Goal: Transaction & Acquisition: Purchase product/service

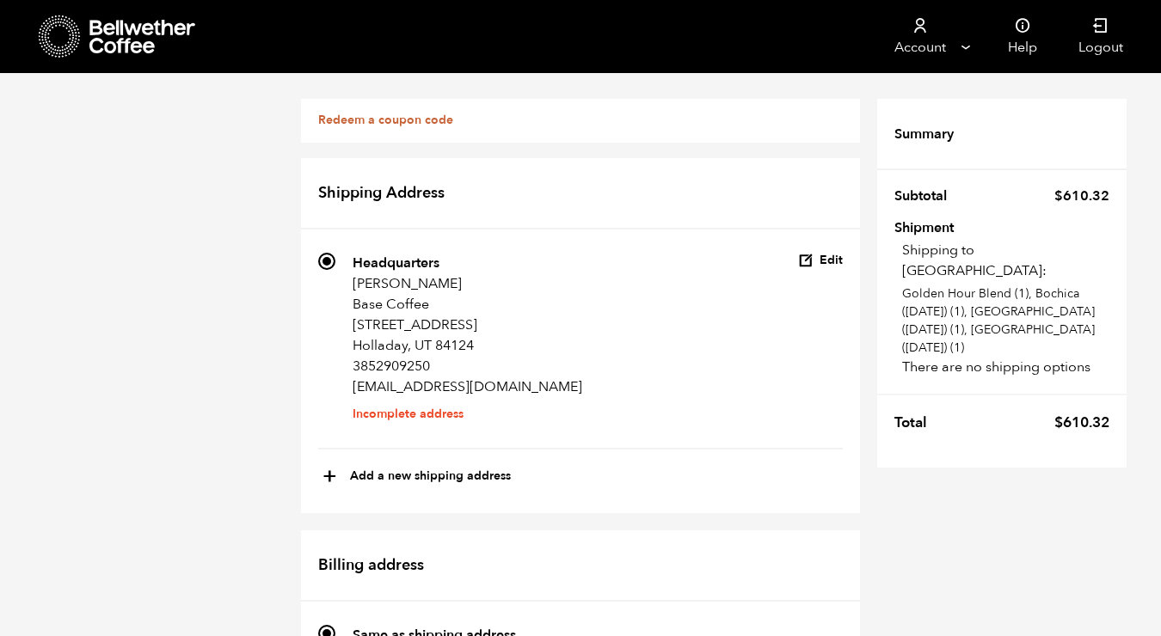
scroll to position [656, 0]
checkbox input "true"
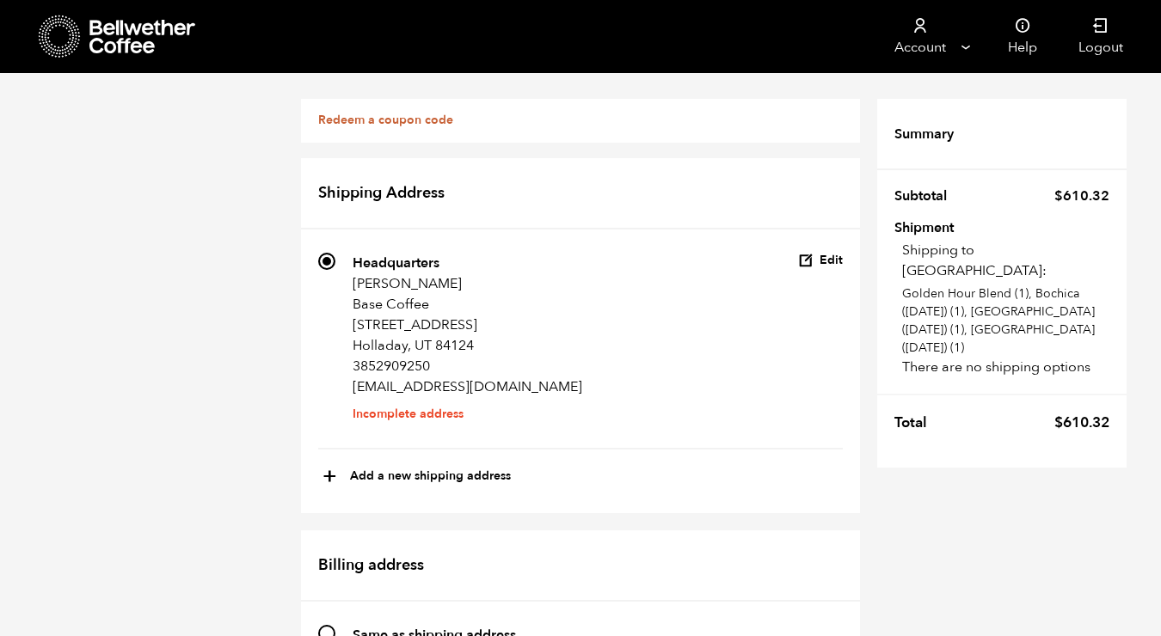
select select
type input "B"
type input "Midvale"
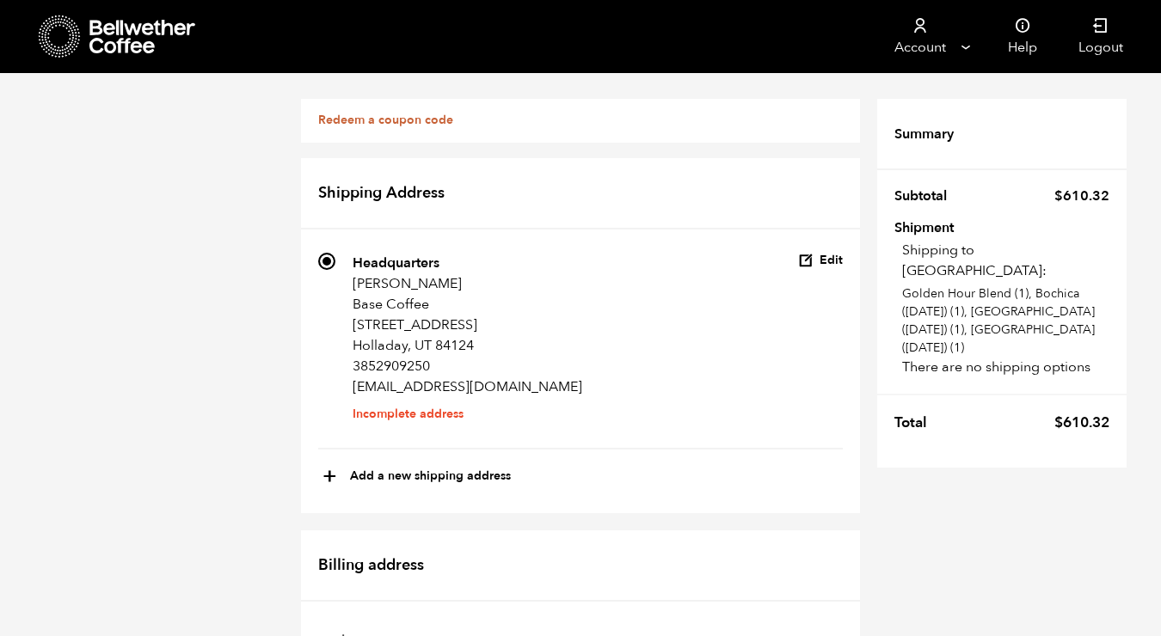
type input "Grant"
type input "[PERSON_NAME]"
type input "7391 S State St"
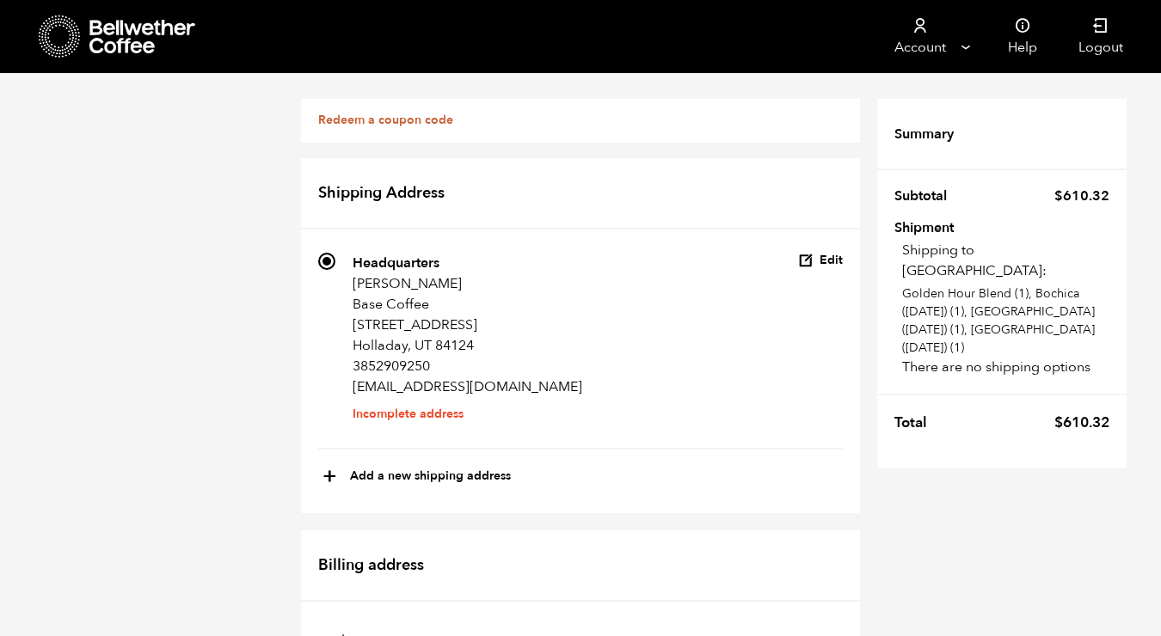
type input "Midvale"
select select "UT"
type input "84047"
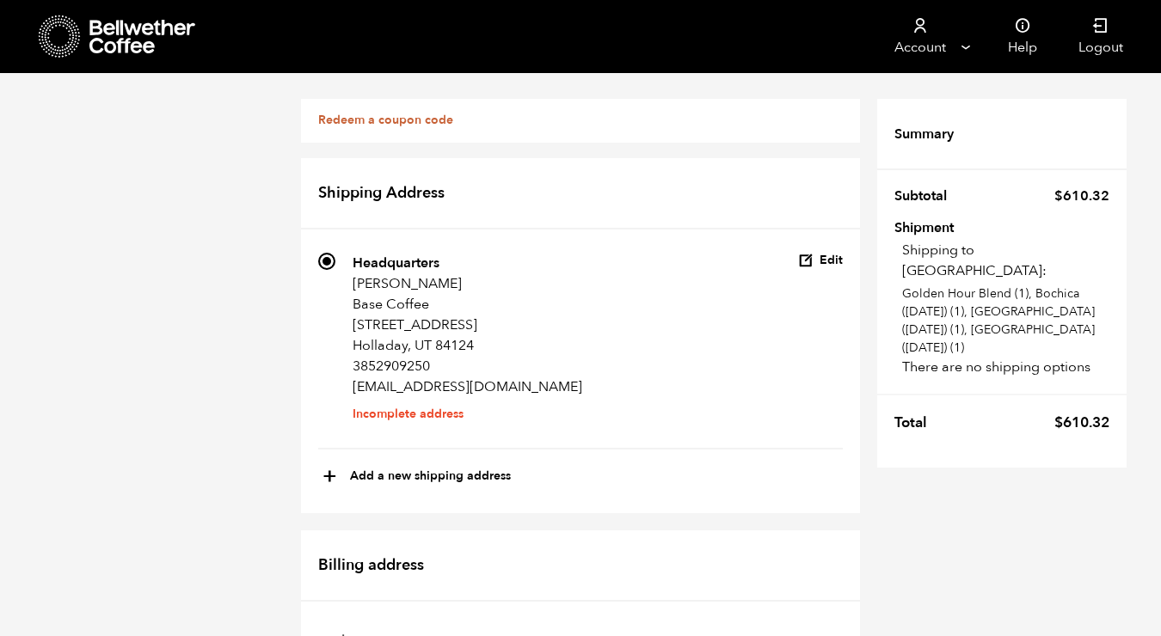
type input "[PHONE_NUMBER]"
type input "[EMAIL_ADDRESS][DOMAIN_NAME]"
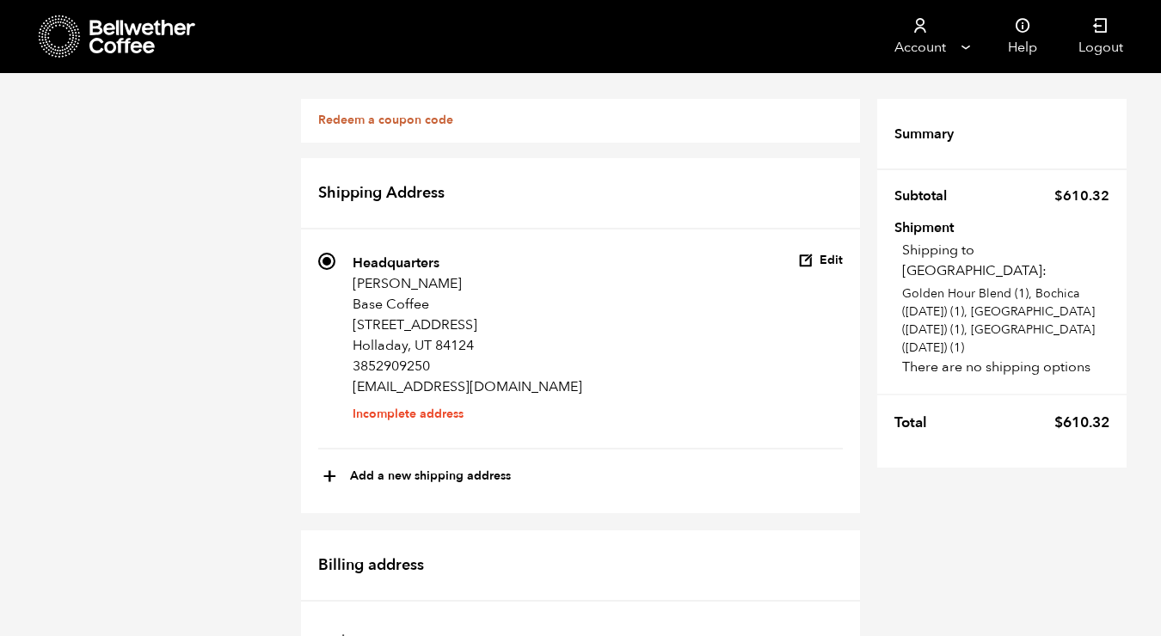
scroll to position [903, 0]
click at [816, 261] on button "Edit" at bounding box center [820, 261] width 45 height 16
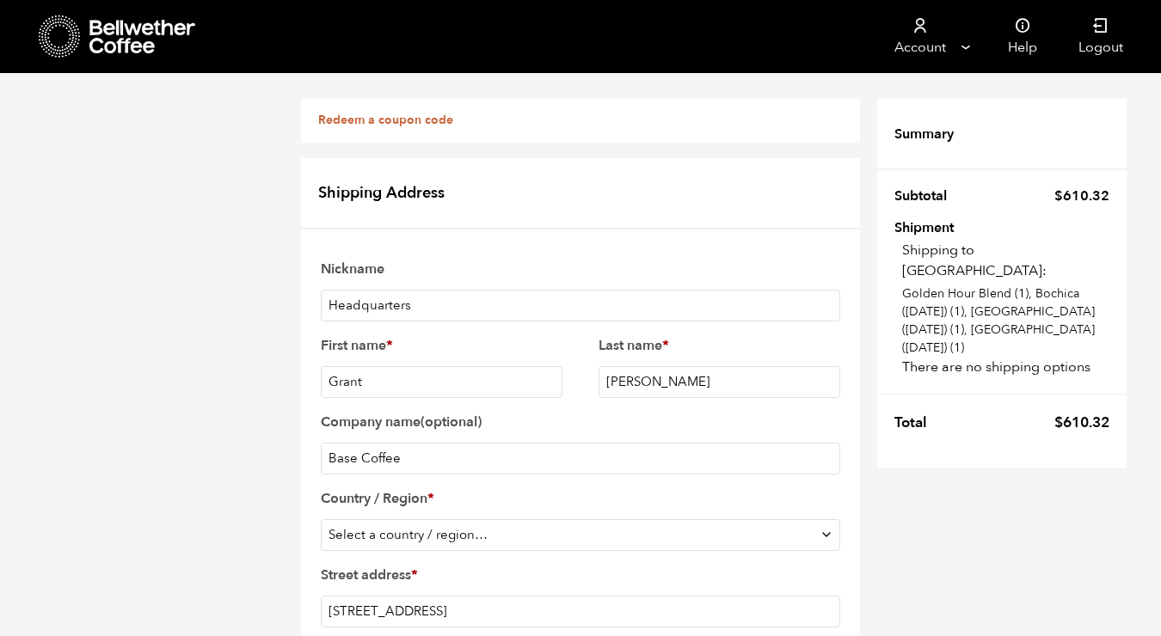
scroll to position [44, 0]
select select "US"
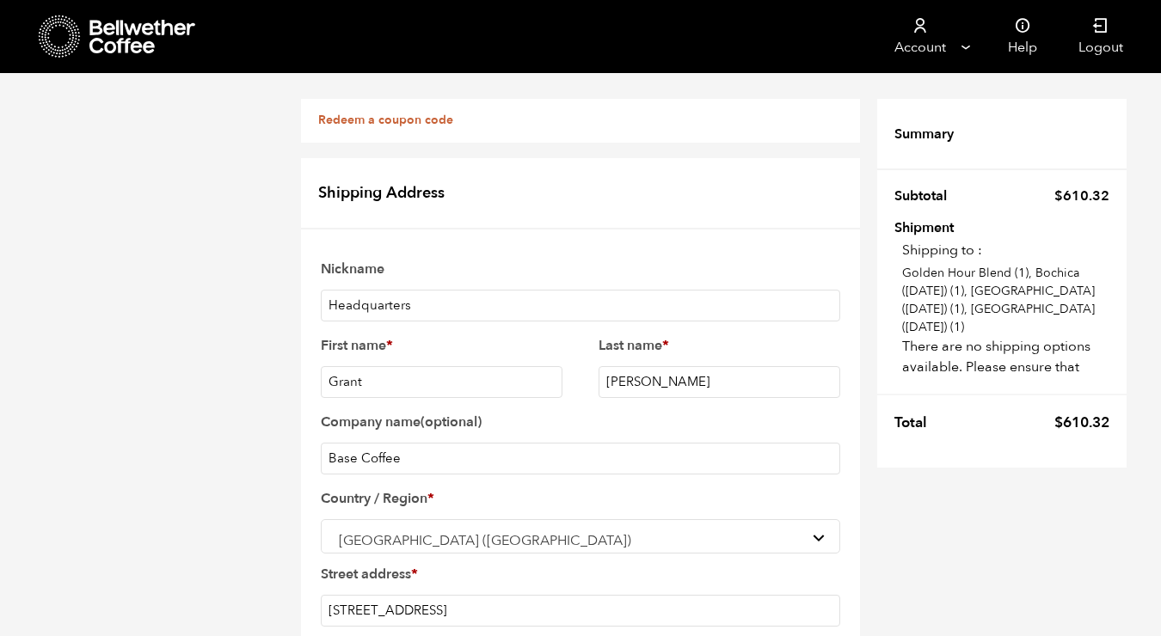
scroll to position [621, 0]
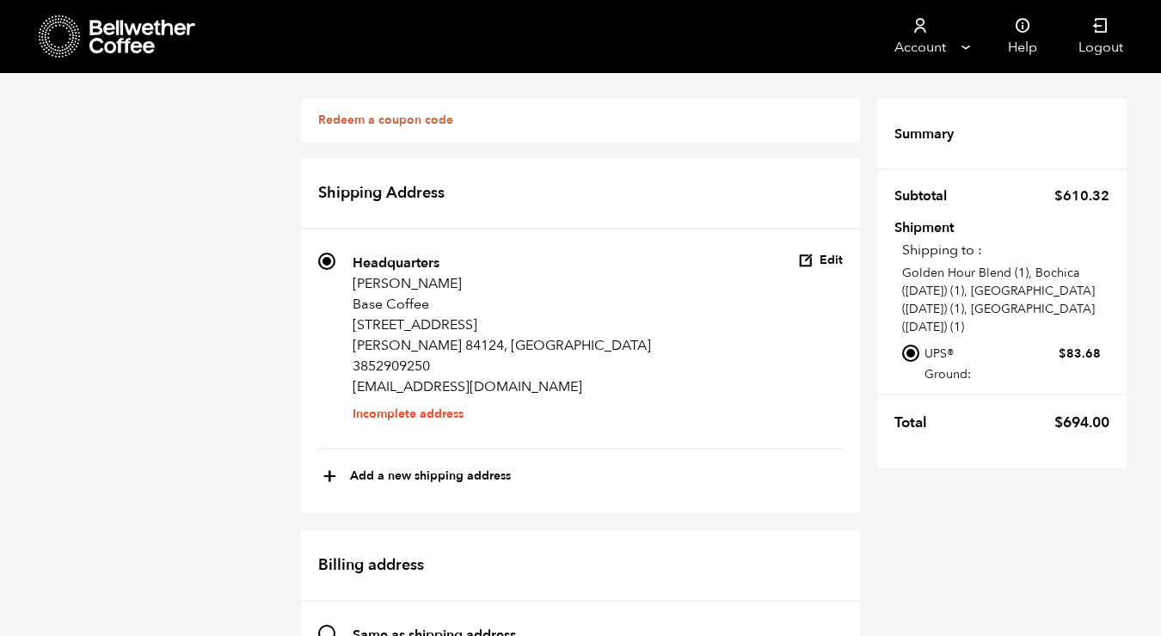
scroll to position [94, 0]
click at [820, 253] on button "Edit" at bounding box center [820, 261] width 45 height 16
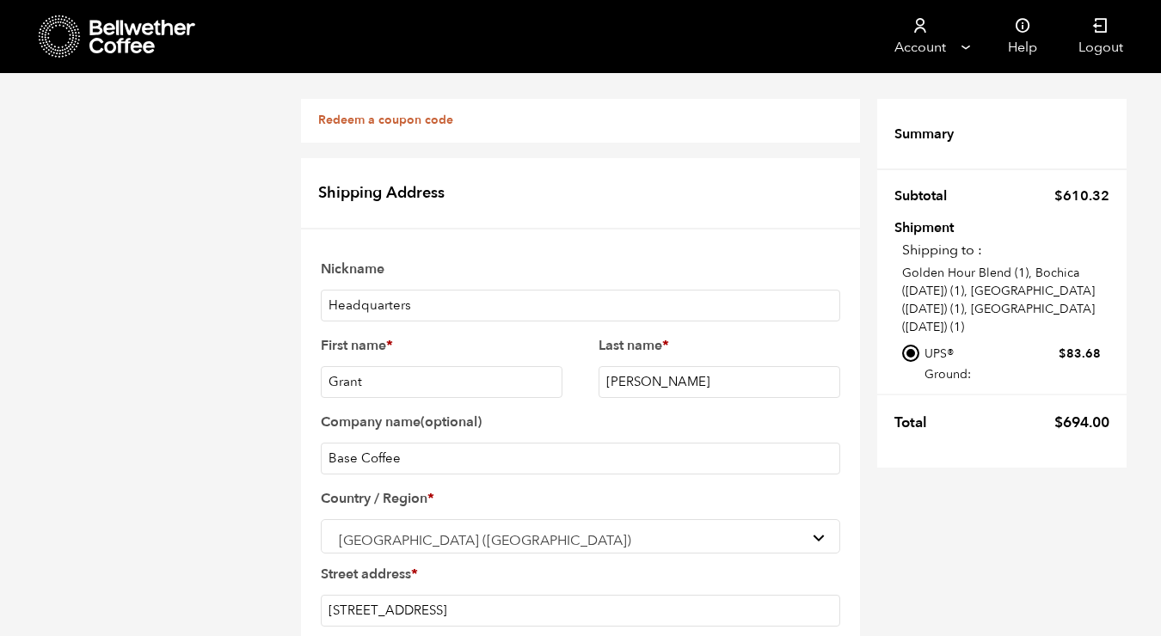
scroll to position [425, 0]
type input "ut"
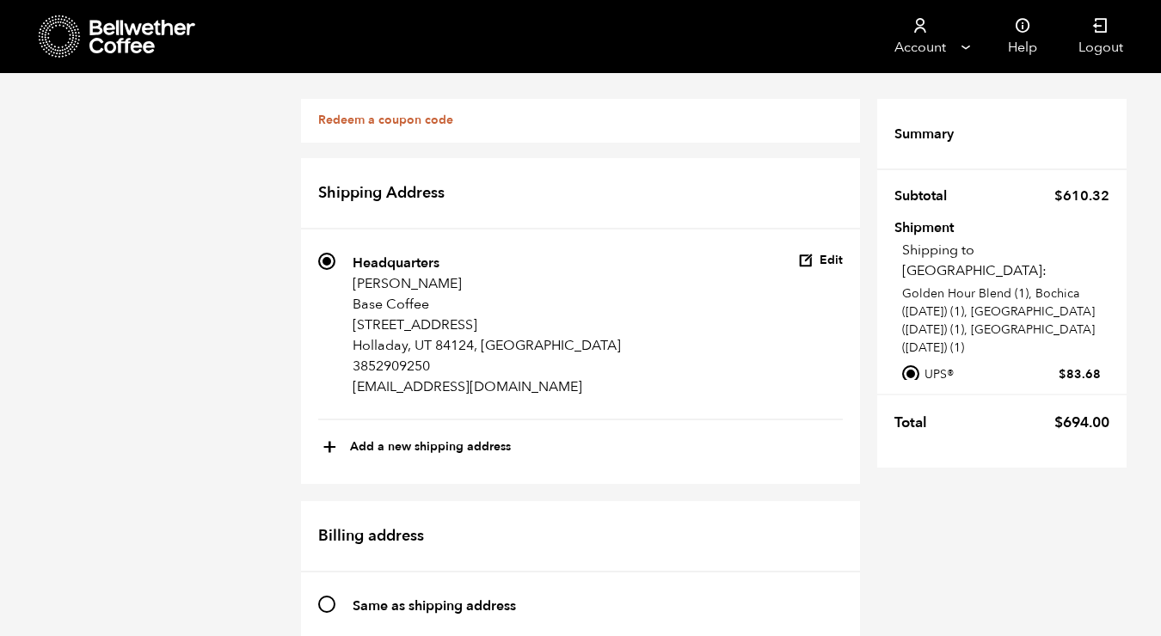
scroll to position [285, 0]
type input "Base Coffee"
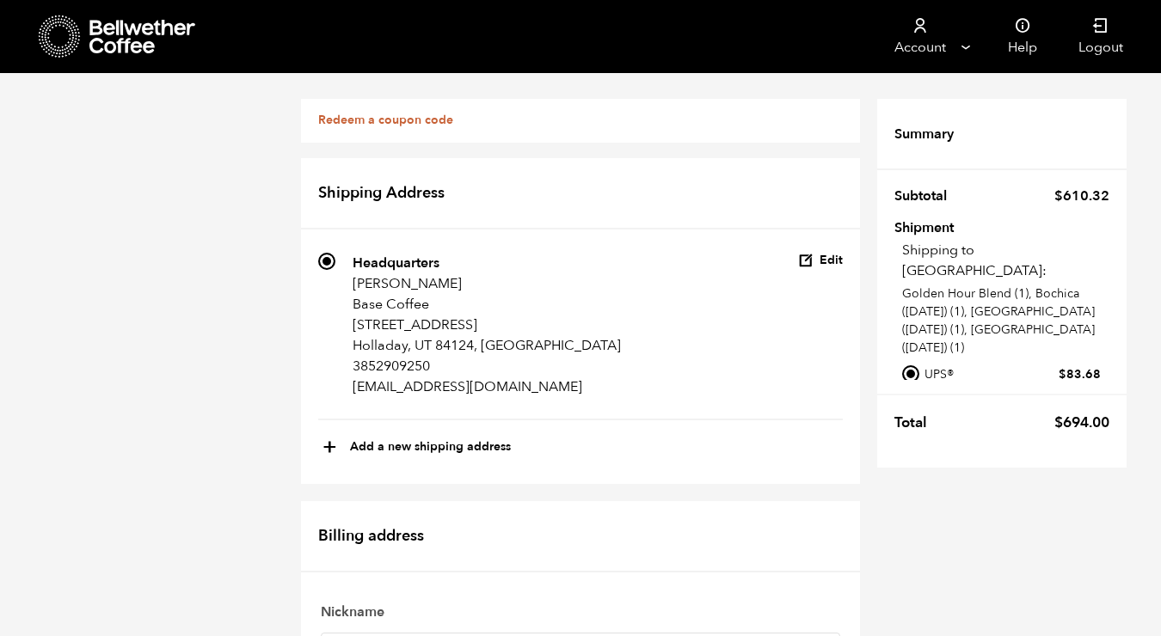
scroll to position [859, 0]
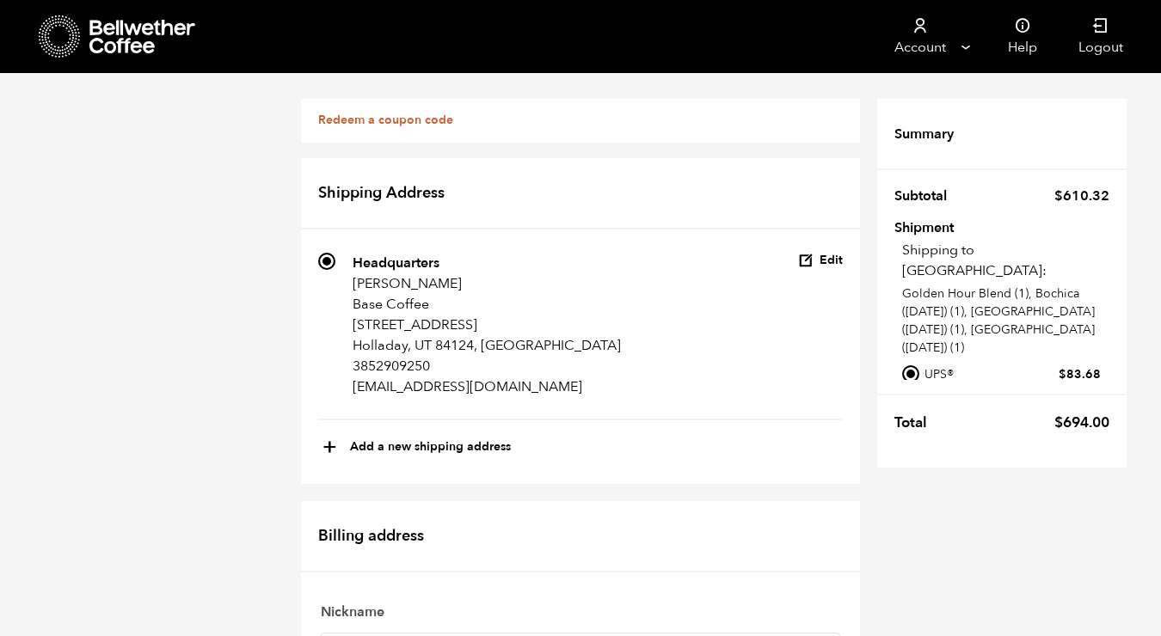
type input "[STREET_ADDRESS]"
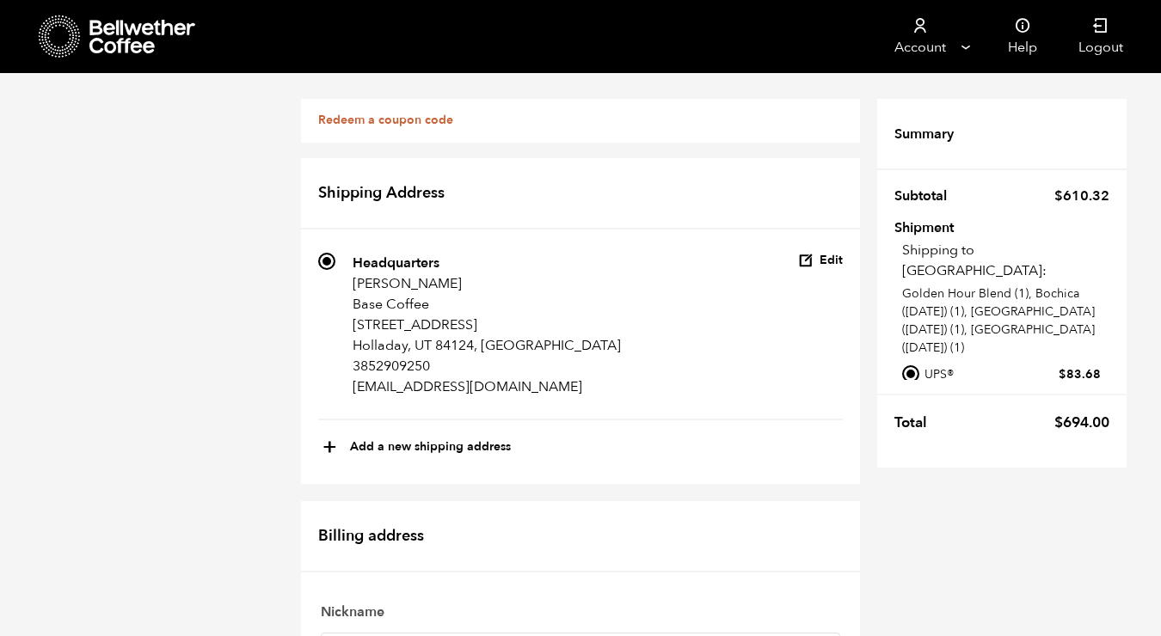
drag, startPoint x: 396, startPoint y: 356, endPoint x: 614, endPoint y: 389, distance: 220.0
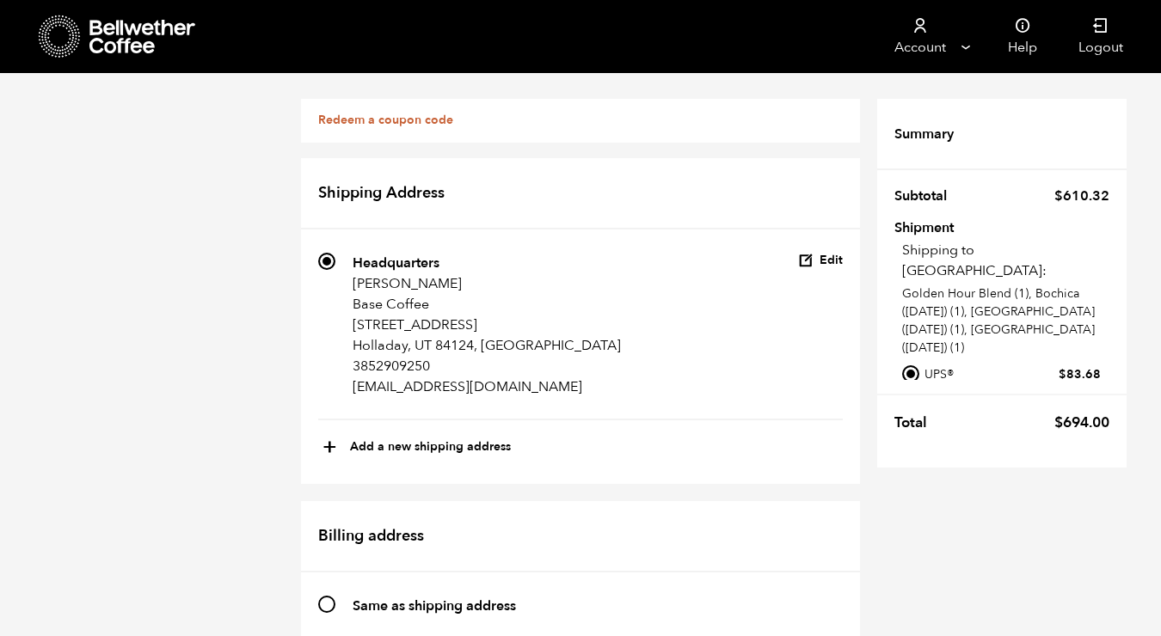
scroll to position [0, 0]
click at [393, 118] on link "Redeem a coupon code" at bounding box center [385, 120] width 135 height 16
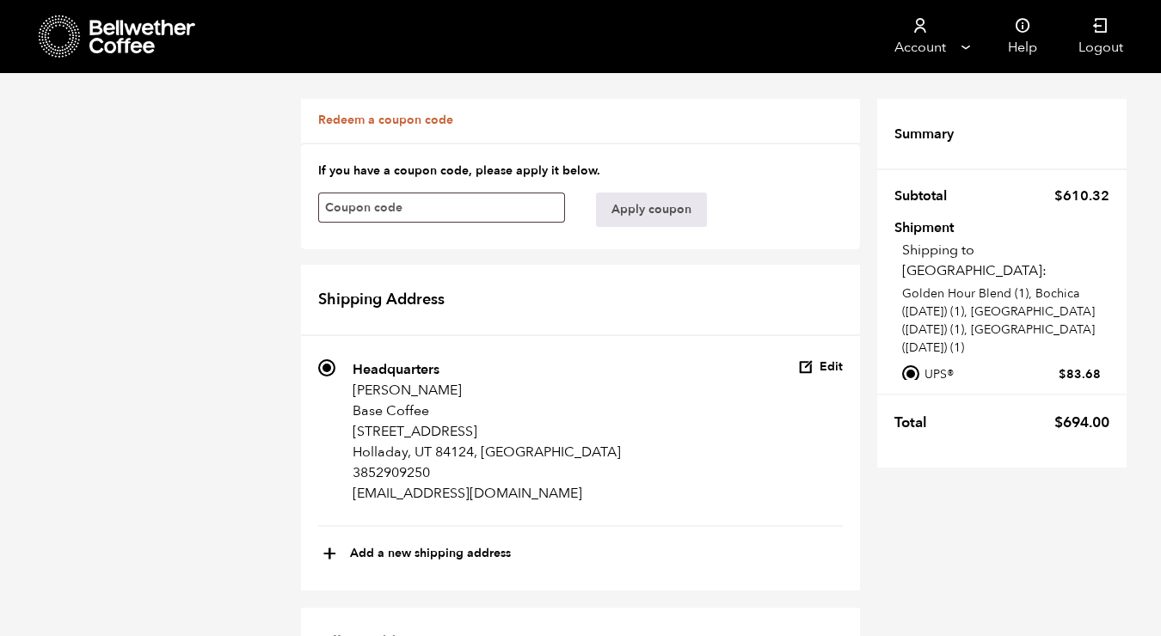
radio input "true"
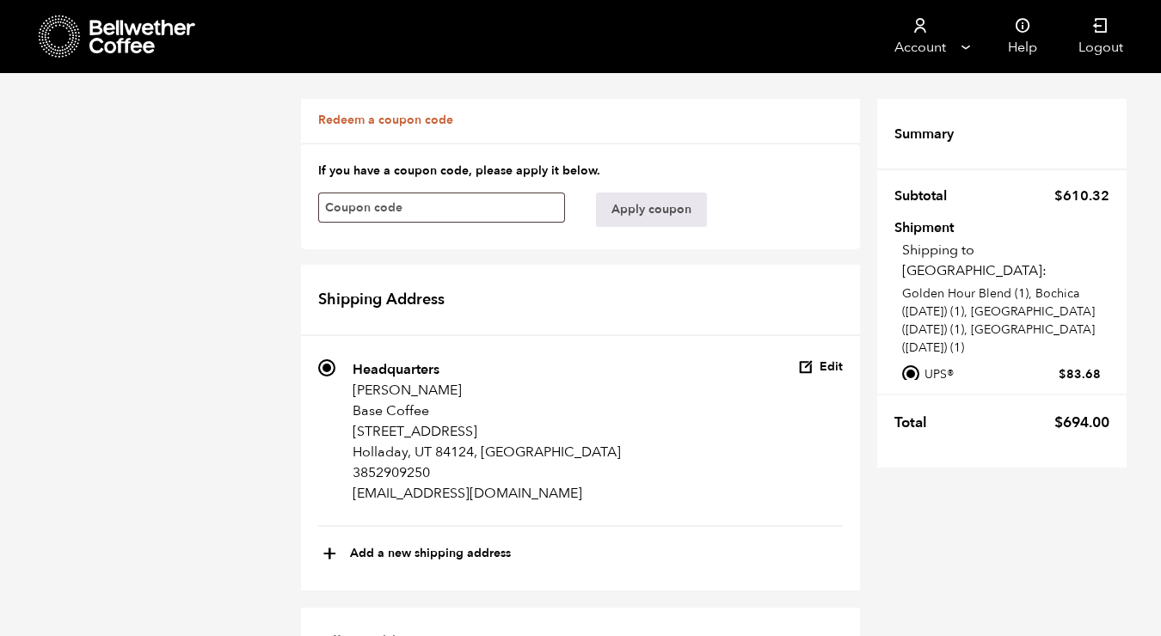
radio input "true"
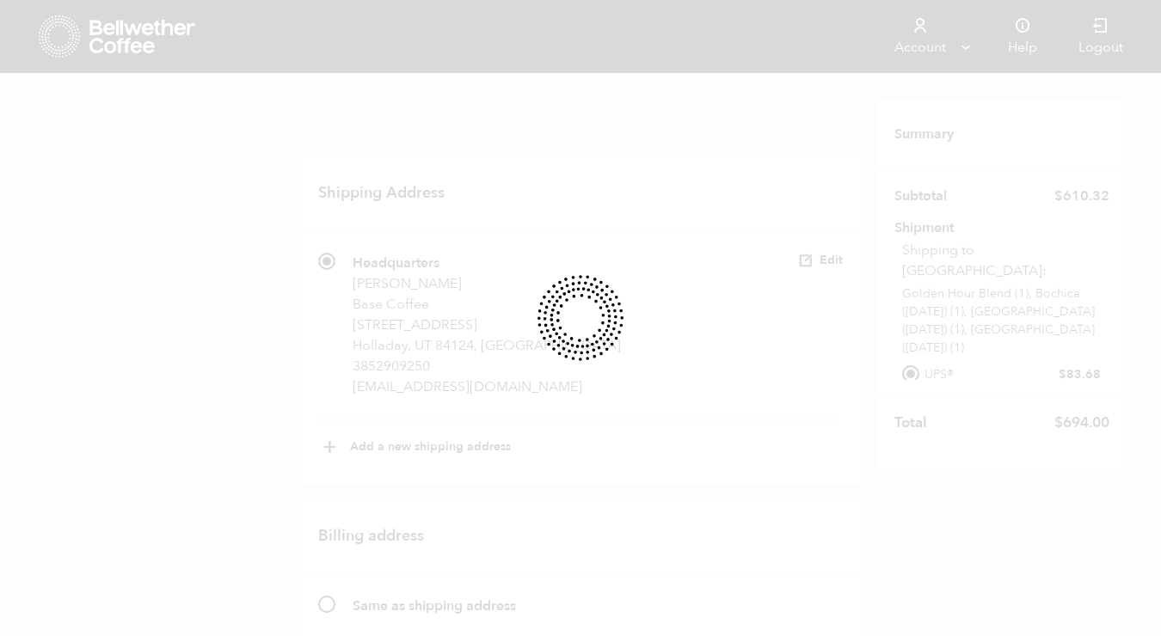
scroll to position [455, 0]
